Goal: Contribute content: Contribute content

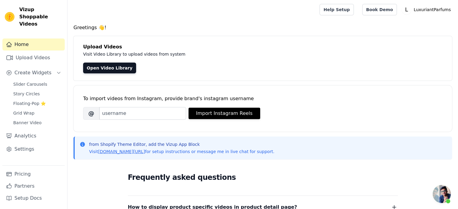
scroll to position [63, 0]
click at [30, 57] on div "Home Upload Videos Create Widgets Slider Carousels Story Circles Floating-Pop ⭐…" at bounding box center [33, 102] width 62 height 127
click at [31, 52] on link "Upload Videos" at bounding box center [33, 58] width 62 height 12
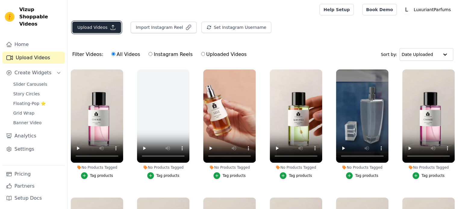
click at [85, 25] on button "Upload Videos" at bounding box center [96, 27] width 49 height 11
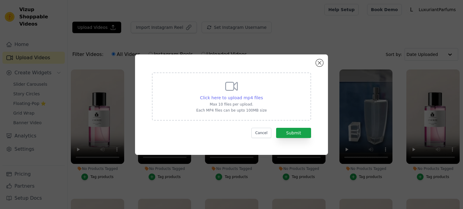
click at [227, 96] on span "Click here to upload mp4 files" at bounding box center [231, 98] width 63 height 5
click at [262, 95] on input "Click here to upload mp4 files Max 10 files per upload. Each MP4 files can be u…" at bounding box center [262, 95] width 0 height 0
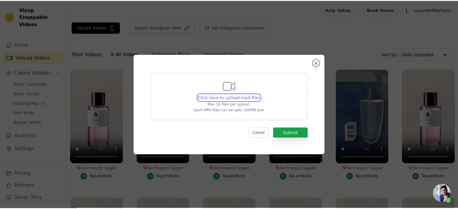
scroll to position [63, 0]
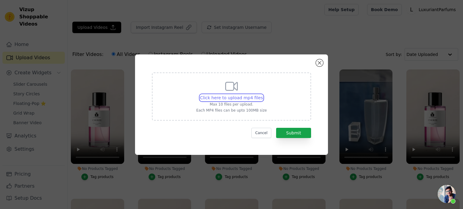
type input "C:\fakepath\video montage-UNBOXING-Anonyme.mp4"
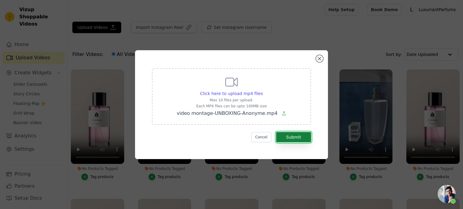
click at [294, 140] on button "Submit" at bounding box center [293, 137] width 35 height 10
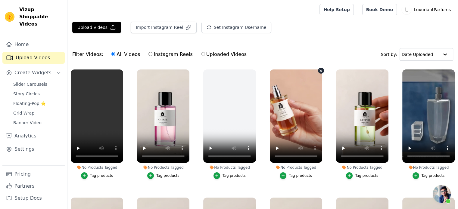
scroll to position [63, 0]
click at [26, 91] on span "Story Circles" at bounding box center [26, 94] width 27 height 6
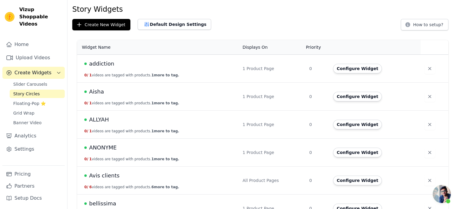
scroll to position [30, 0]
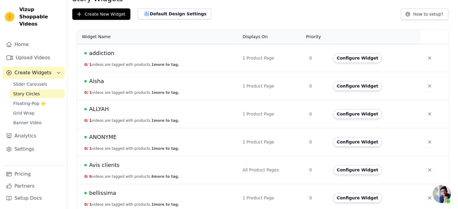
click at [102, 139] on span "ANONYME" at bounding box center [102, 137] width 27 height 8
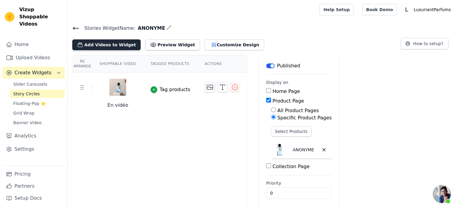
click at [106, 48] on button "Add Videos to Widget" at bounding box center [106, 44] width 68 height 11
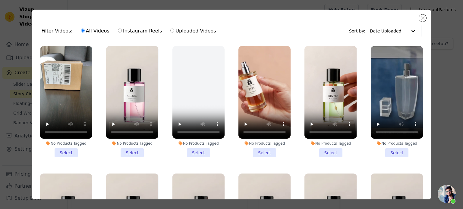
click at [69, 145] on li "No Products Tagged Select" at bounding box center [66, 101] width 52 height 111
click at [0, 0] on input "No Products Tagged Select" at bounding box center [0, 0] width 0 height 0
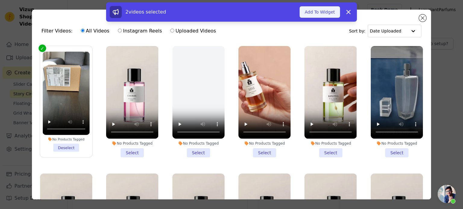
click at [325, 14] on button "Add To Widget" at bounding box center [319, 11] width 40 height 11
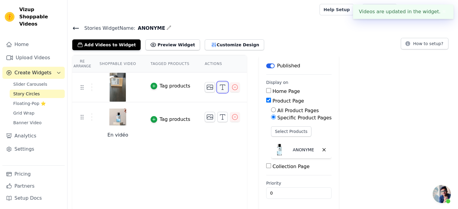
click at [219, 86] on icon "button" at bounding box center [222, 87] width 7 height 7
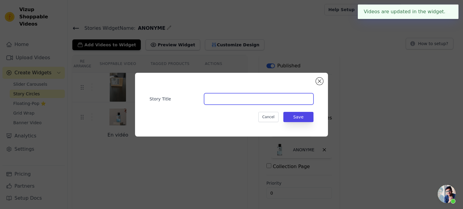
click at [221, 100] on input "Story Title" at bounding box center [258, 98] width 109 height 11
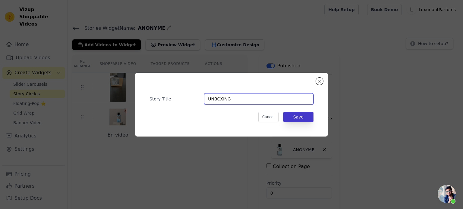
type input "UNBOXING"
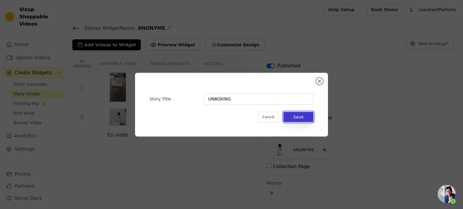
click at [298, 118] on button "Save" at bounding box center [298, 117] width 30 height 10
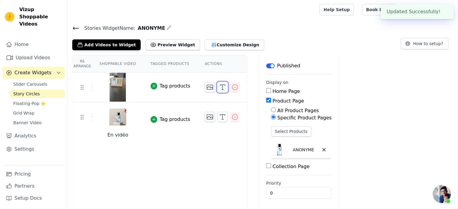
click at [219, 89] on icon "button" at bounding box center [222, 87] width 7 height 7
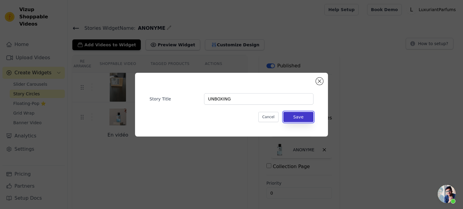
click at [300, 119] on button "Save" at bounding box center [298, 117] width 30 height 10
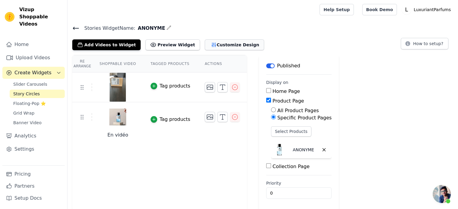
click at [213, 45] on button "Customize Design" at bounding box center [234, 44] width 59 height 11
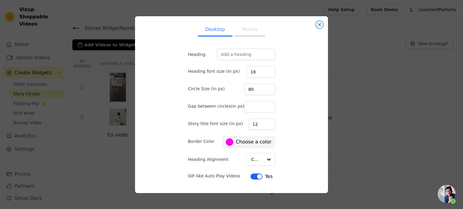
click at [319, 25] on button "Close modal" at bounding box center [319, 24] width 7 height 7
